Goal: Task Accomplishment & Management: Use online tool/utility

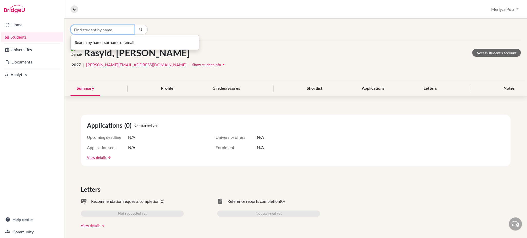
click at [122, 30] on input "Find student by name..." at bounding box center [103, 30] width 64 height 10
type input "[PERSON_NAME]"
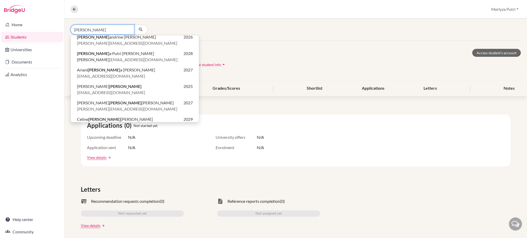
scroll to position [87, 0]
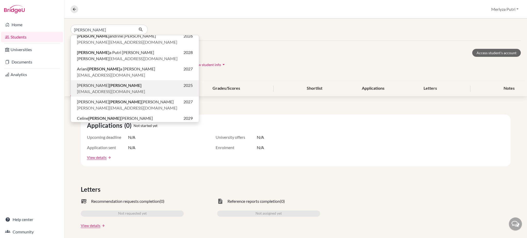
click at [161, 90] on p "atalie.2025@mis.sch.id" at bounding box center [135, 92] width 116 height 6
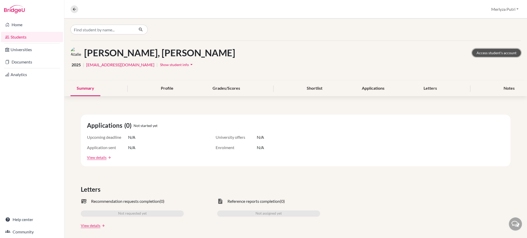
click at [491, 54] on link "Access student's account" at bounding box center [496, 53] width 49 height 8
click at [76, 8] on icon at bounding box center [74, 9] width 5 height 5
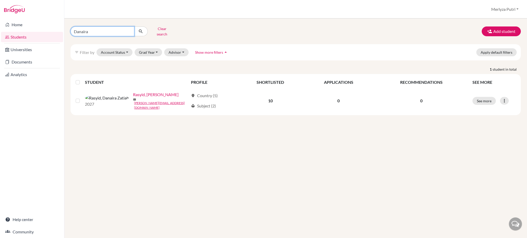
click at [129, 29] on input "Danaira" at bounding box center [103, 32] width 64 height 10
type input "Tes"
click button "submit" at bounding box center [141, 32] width 14 height 10
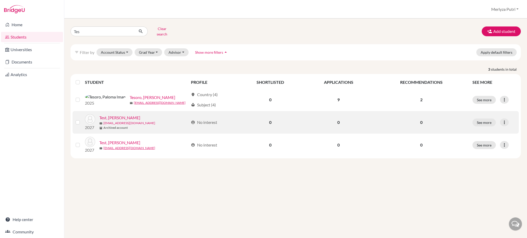
click at [119, 121] on link "yudischadina23@gmail.com" at bounding box center [129, 123] width 52 height 5
click at [145, 115] on div "Test, Dina" at bounding box center [143, 118] width 89 height 6
click at [111, 115] on link "Test, Dina" at bounding box center [119, 118] width 41 height 6
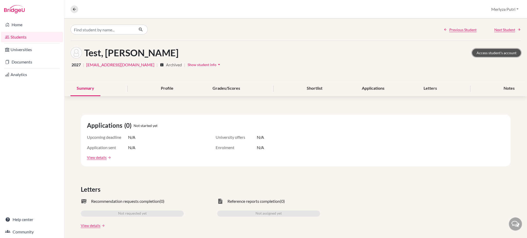
click at [495, 52] on link "Access student's account" at bounding box center [496, 53] width 49 height 8
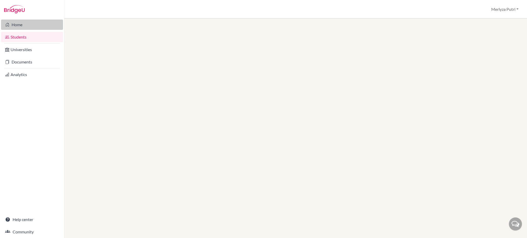
click at [18, 24] on link "Home" at bounding box center [32, 25] width 62 height 10
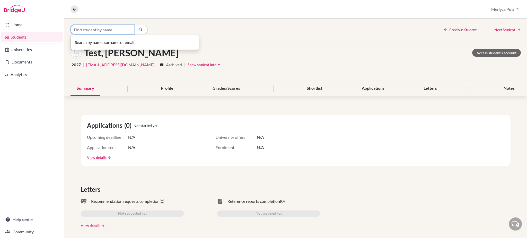
click at [116, 29] on input "Find student by name..." at bounding box center [103, 30] width 64 height 10
type input "Test"
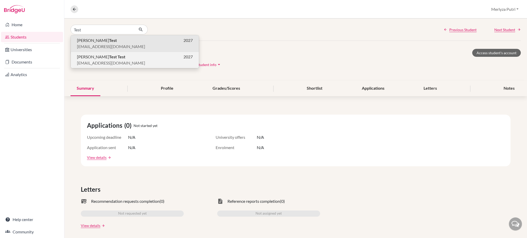
click at [125, 58] on p "Hanna Test Test 2027" at bounding box center [135, 57] width 116 height 6
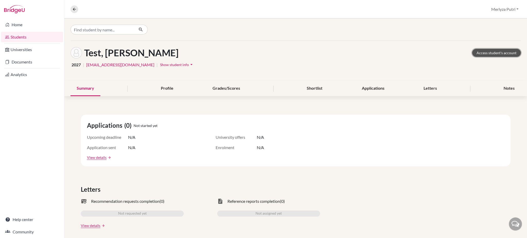
click at [497, 51] on link "Access student's account" at bounding box center [496, 53] width 49 height 8
